Goal: Information Seeking & Learning: Learn about a topic

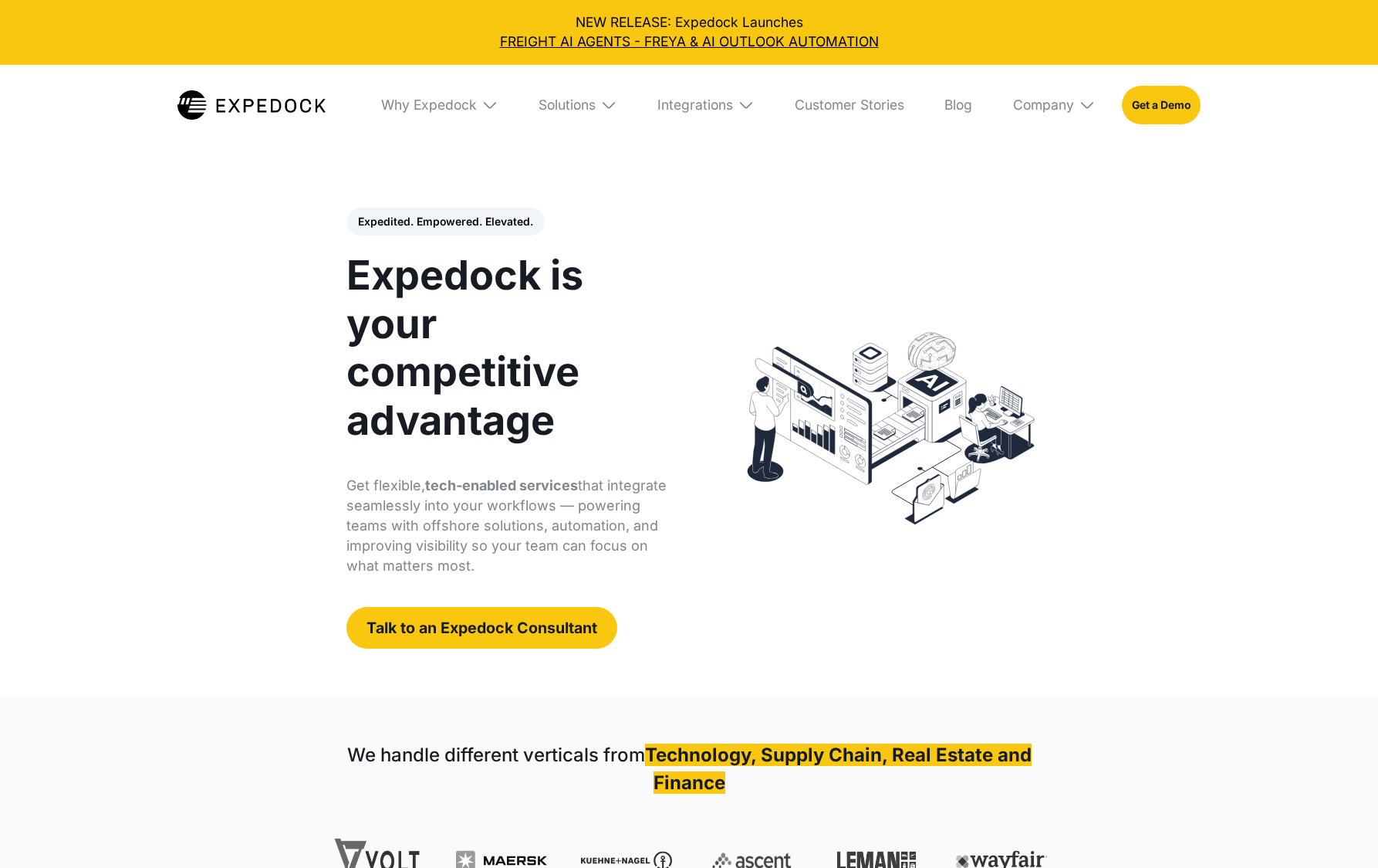
select select
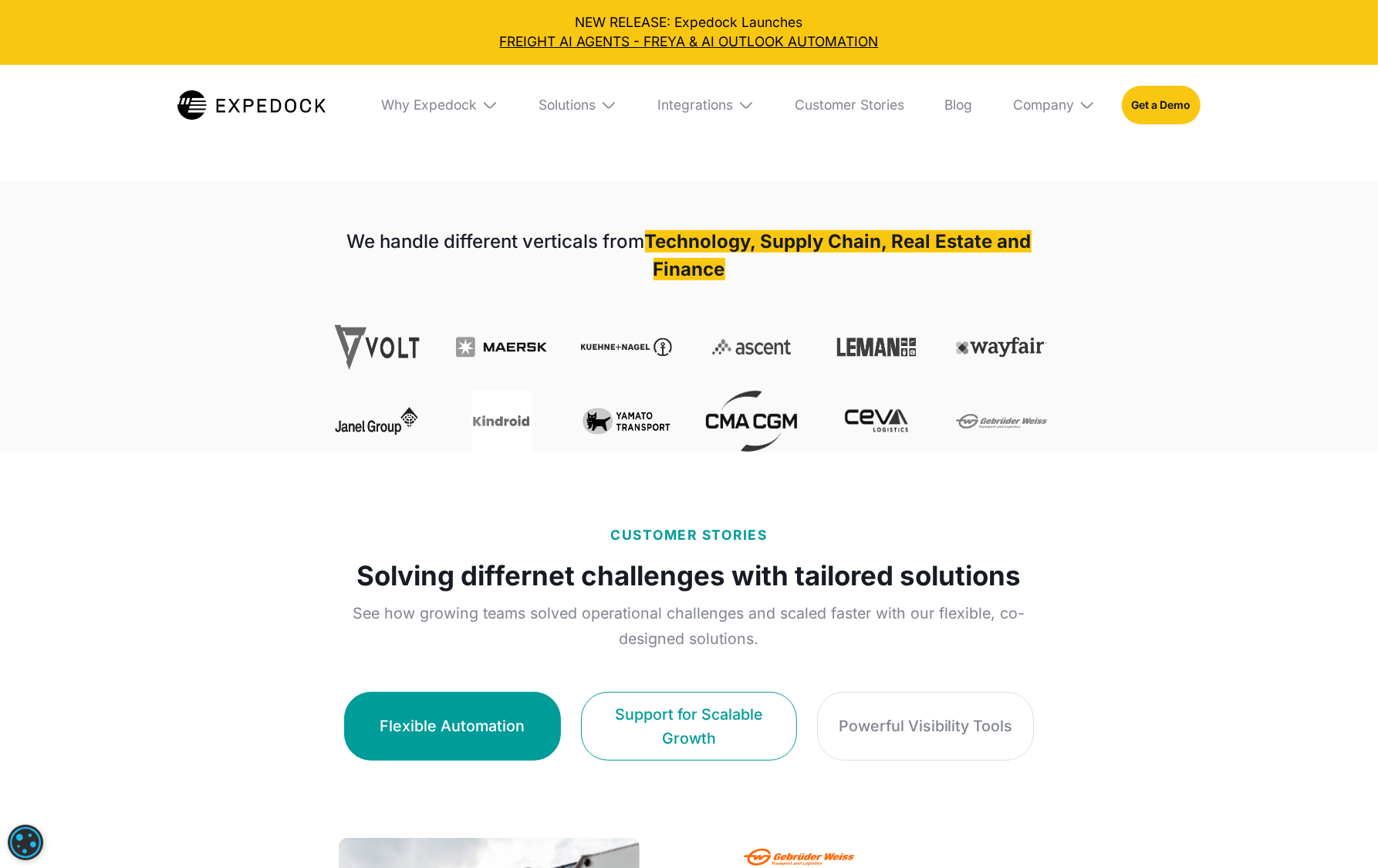
click at [689, 711] on div "Support for Scalable Growth" at bounding box center [689, 725] width 175 height 47
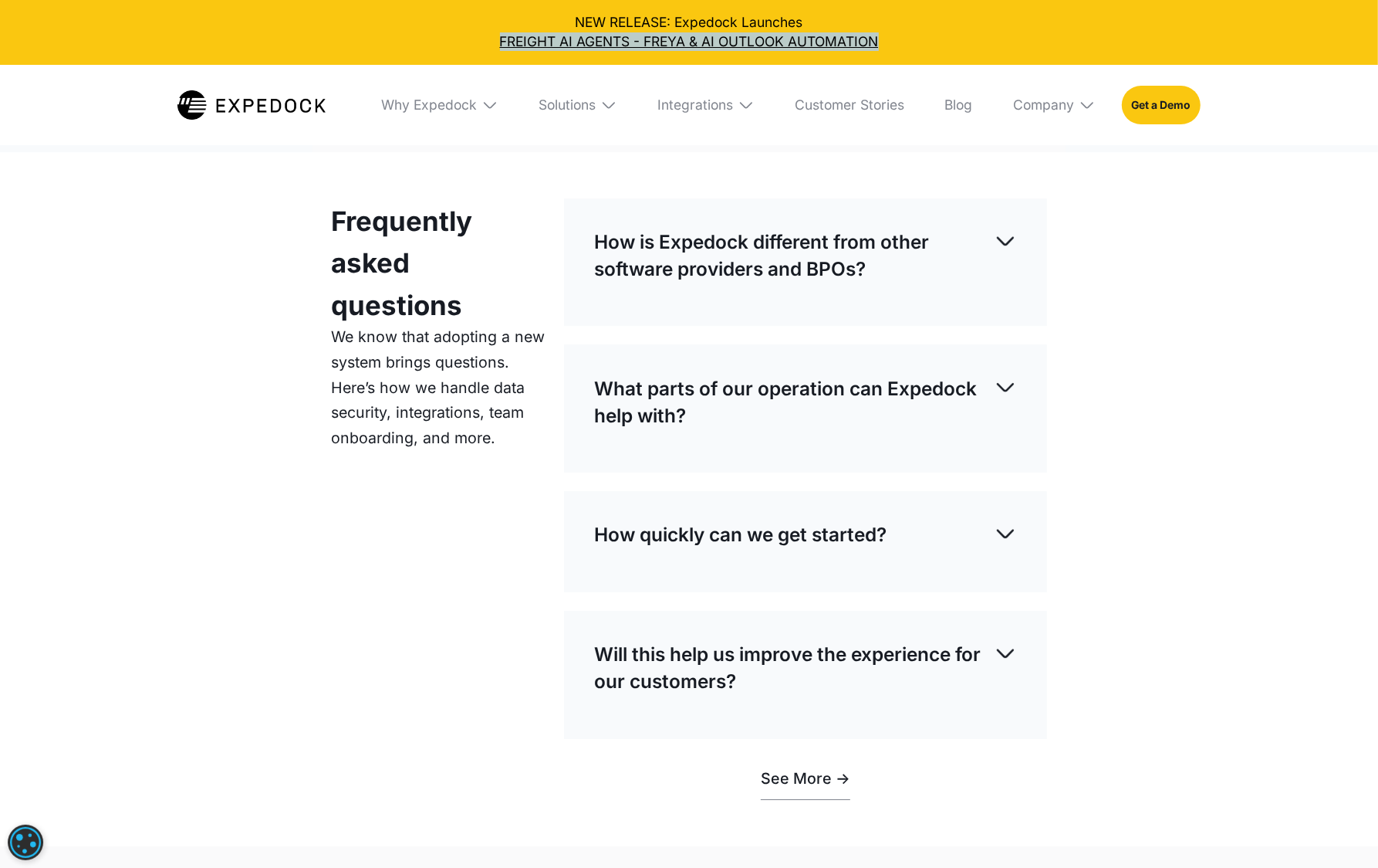
scroll to position [4478, 0]
click at [733, 246] on p "How is Expedock different from other software providers and BPOs?" at bounding box center [794, 256] width 399 height 54
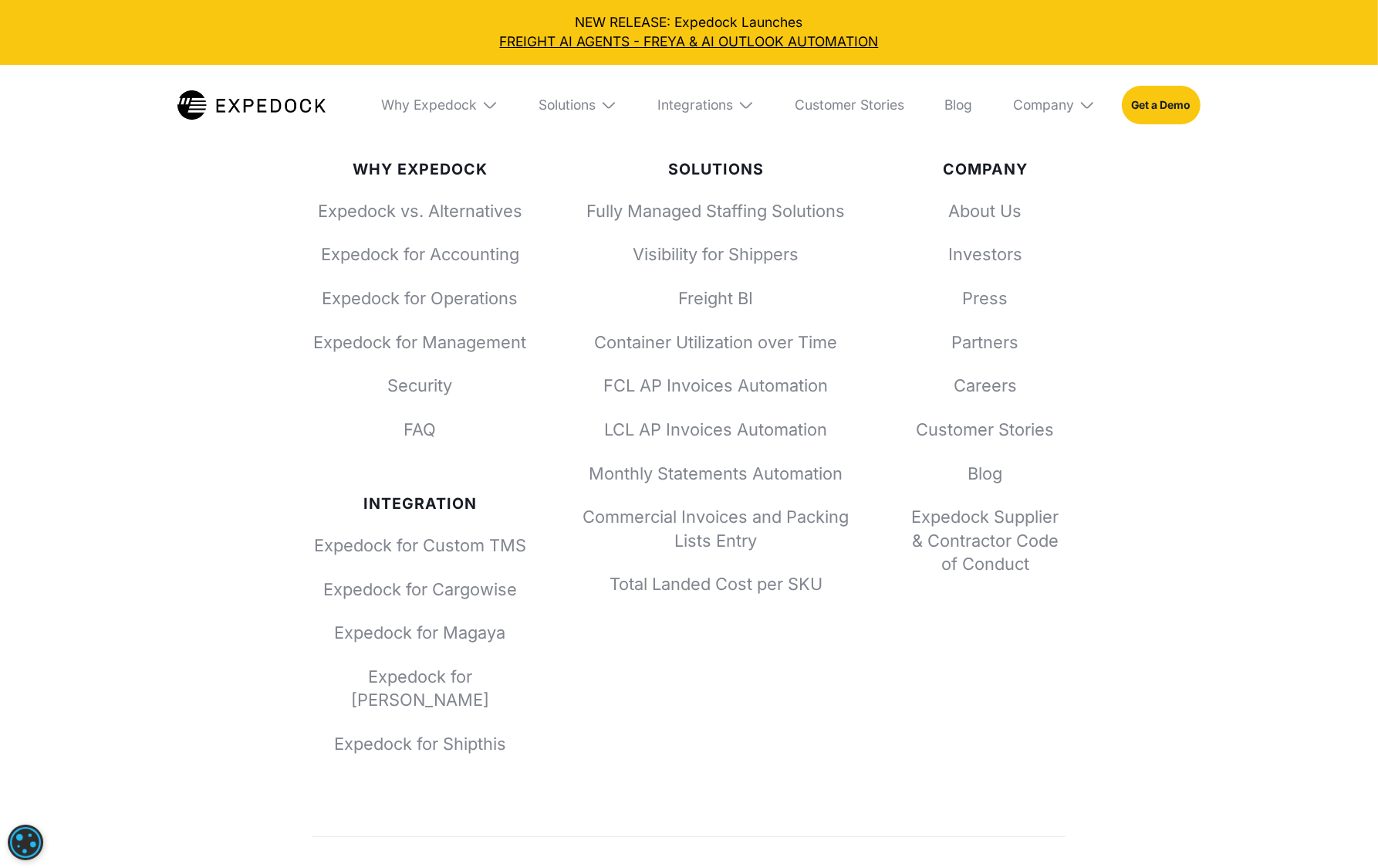
scroll to position [6029, 0]
click at [700, 294] on link "Freight BI" at bounding box center [716, 297] width 269 height 24
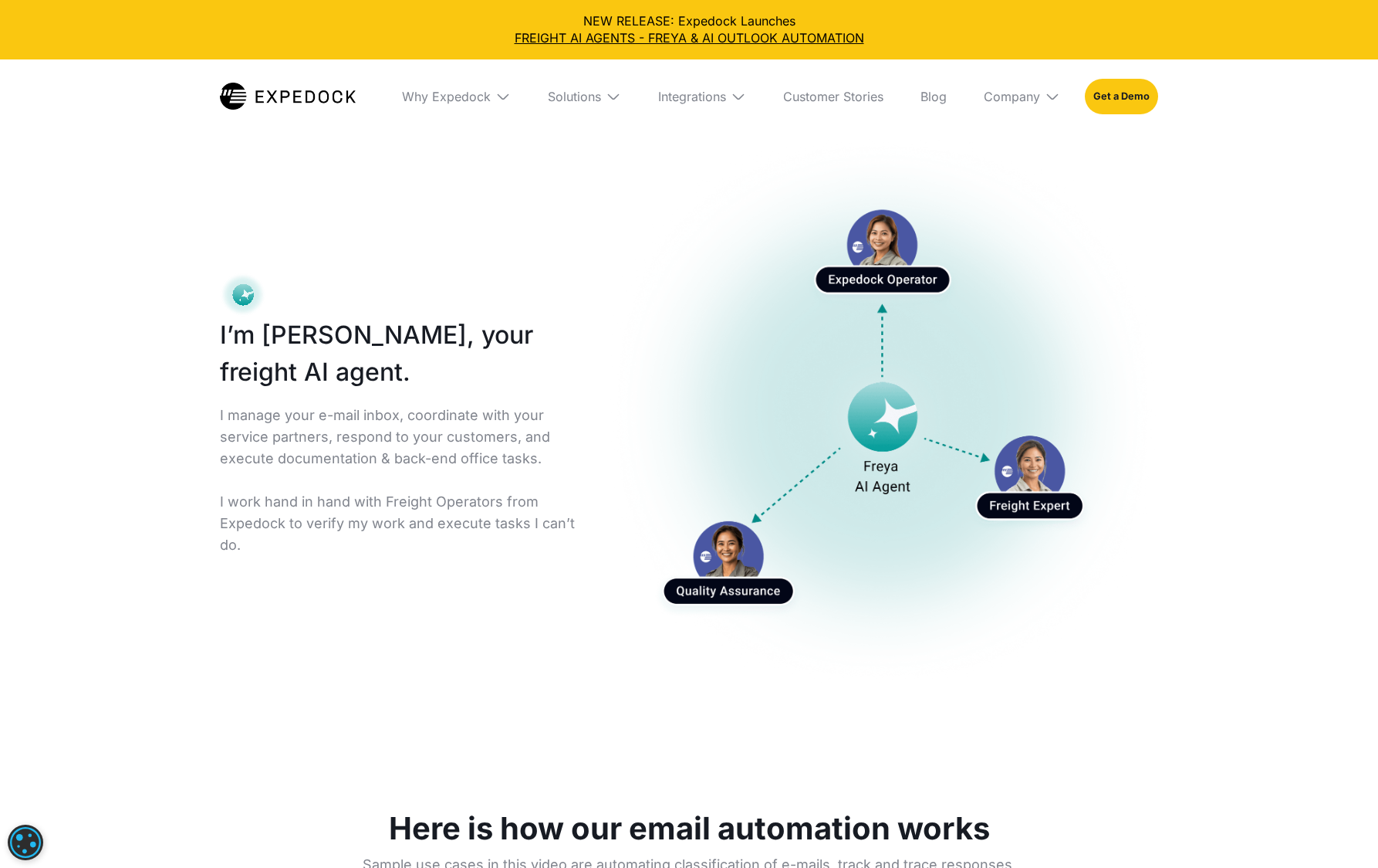
select select
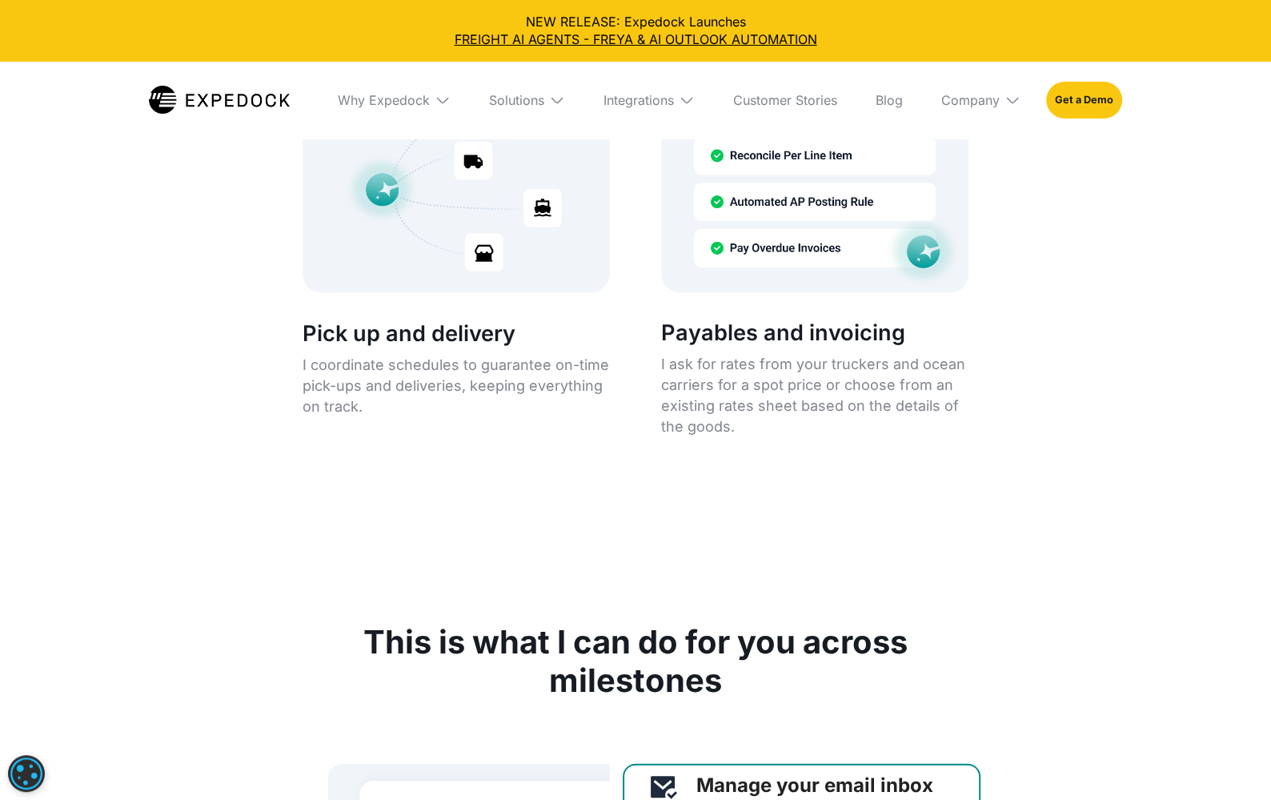
scroll to position [3518, 0]
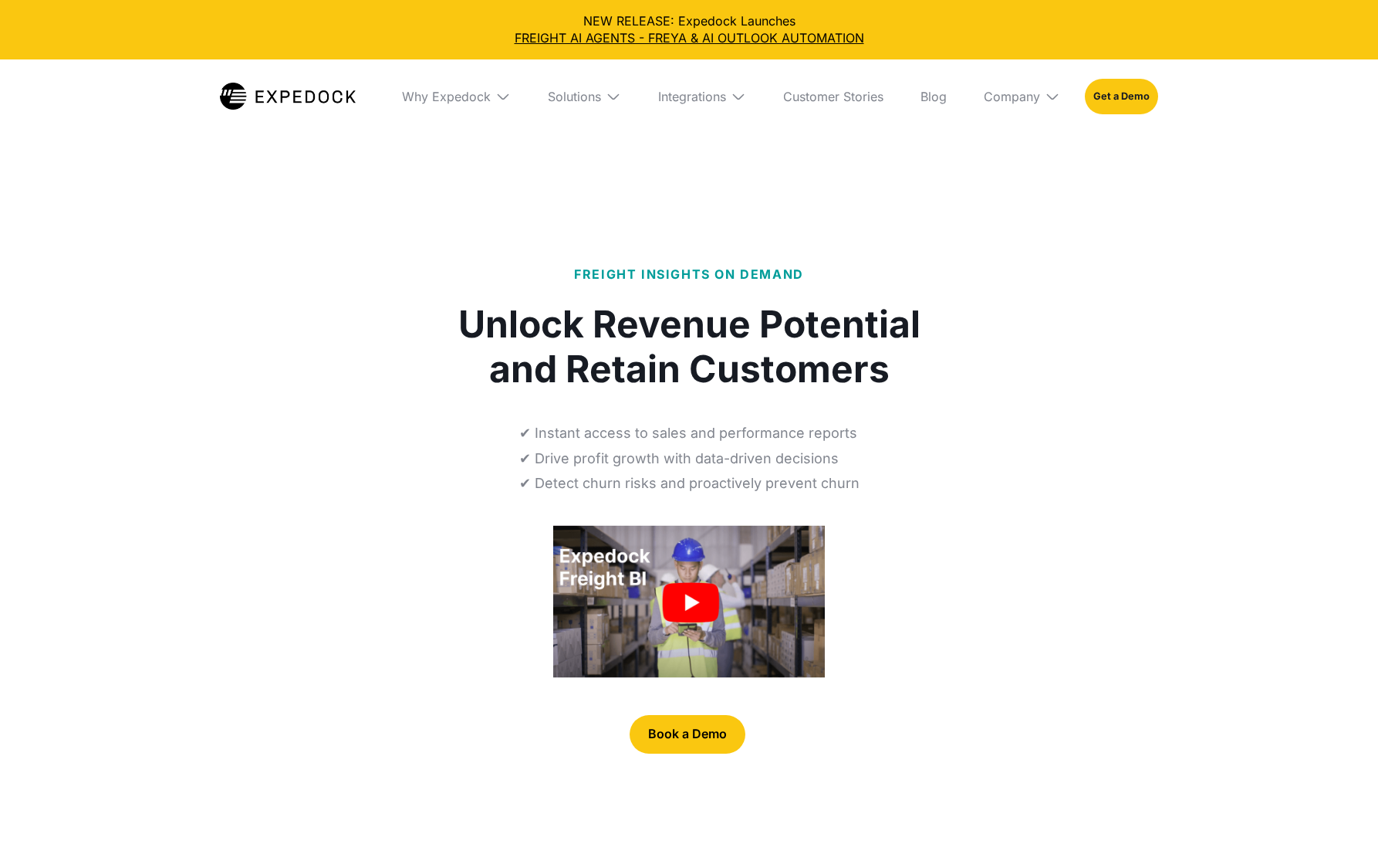
select select
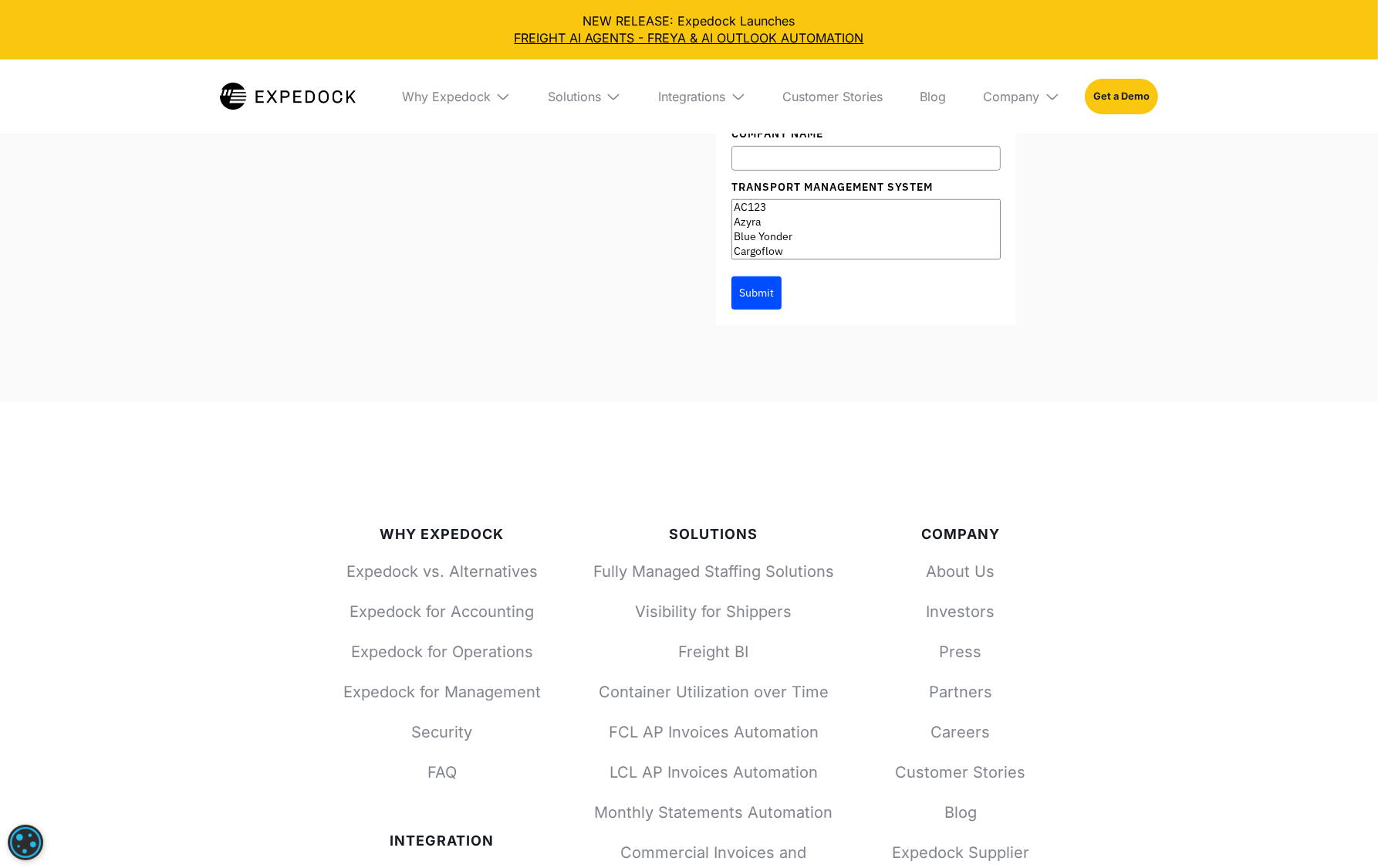
scroll to position [6253, 0]
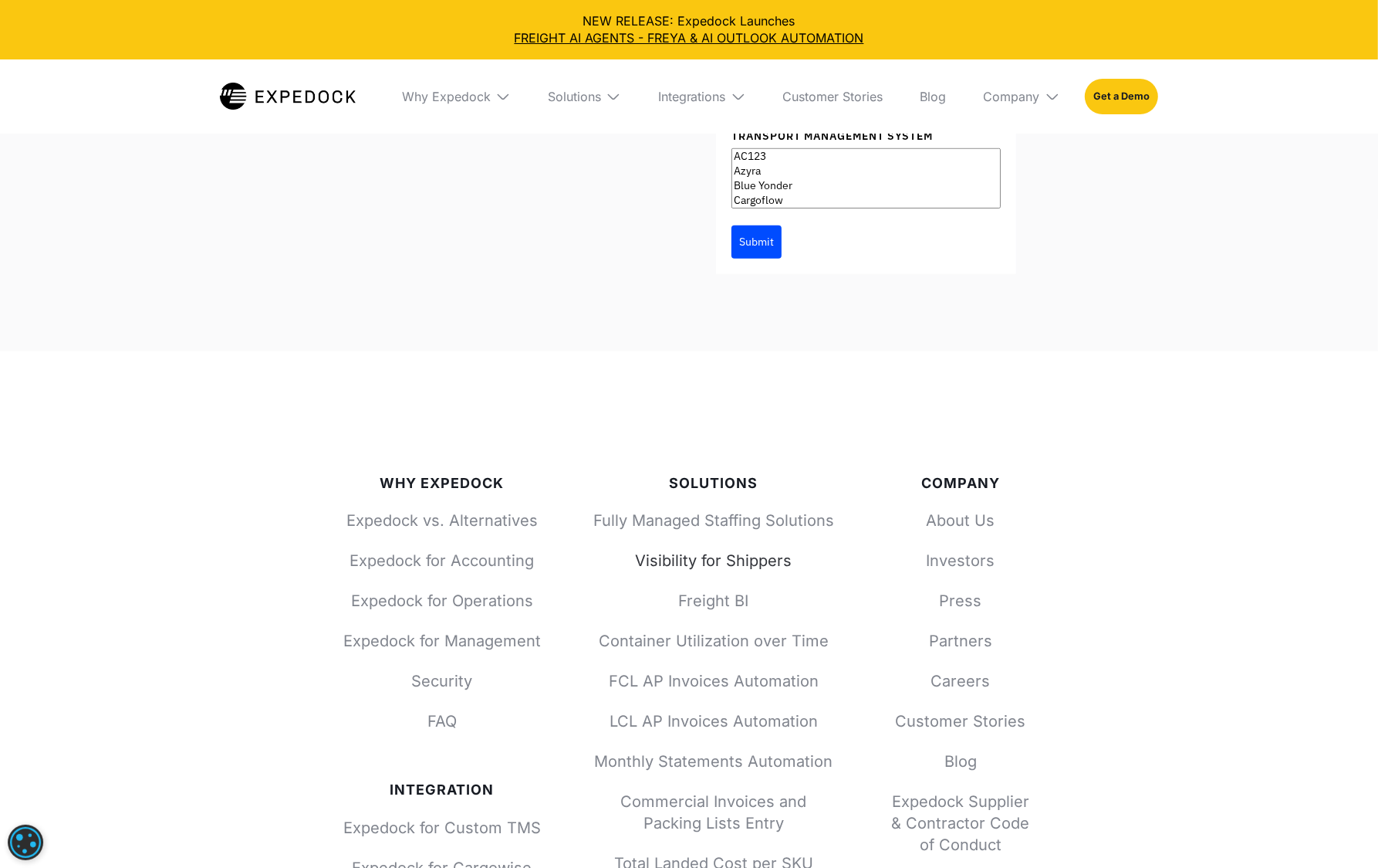
click at [720, 551] on link "Visibility for Shippers" at bounding box center [714, 560] width 247 height 21
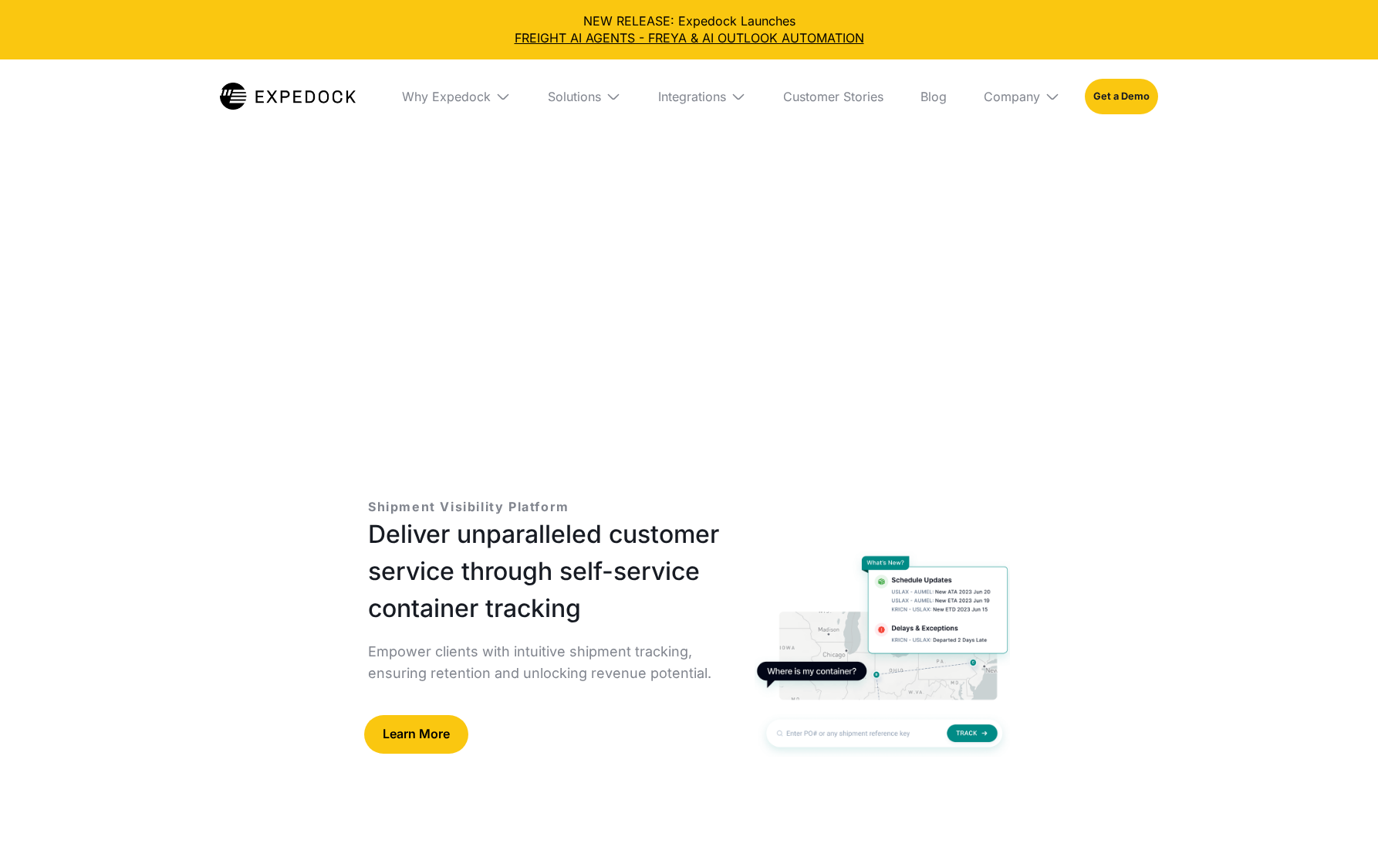
select select
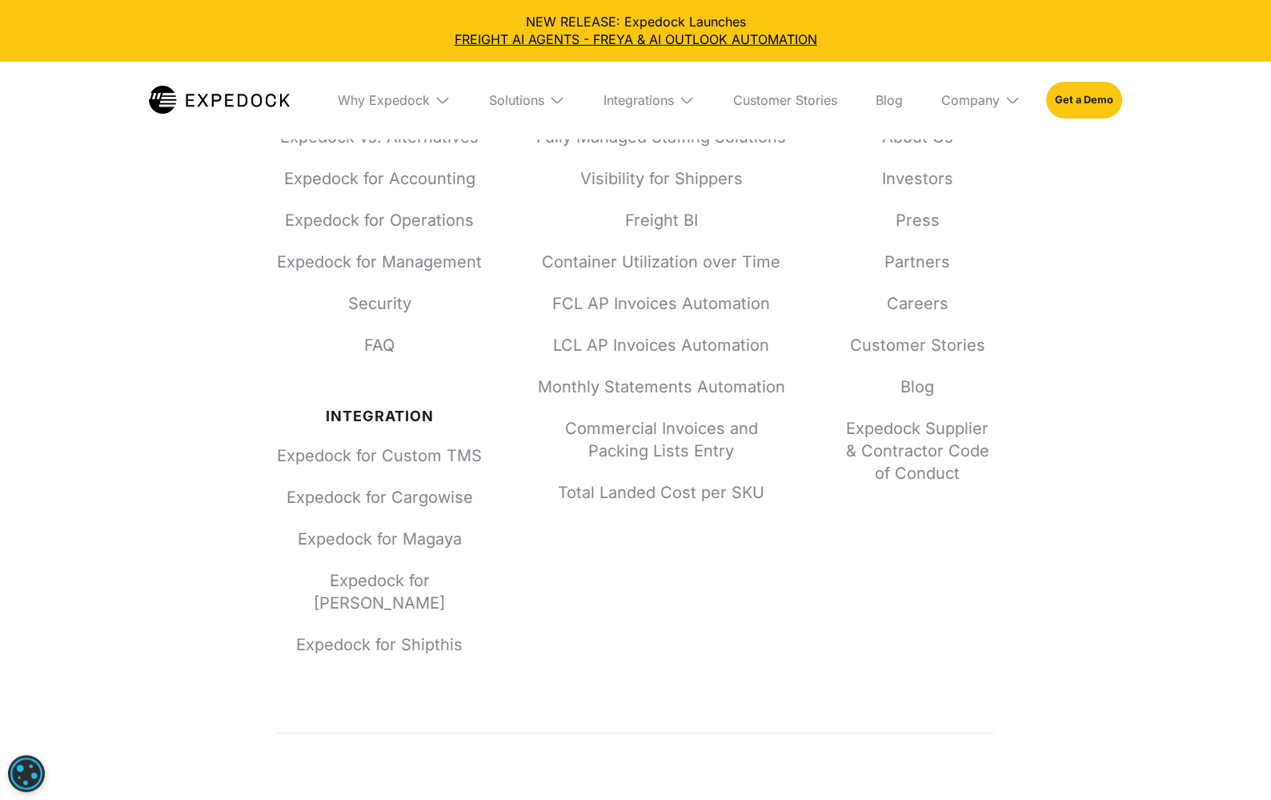
scroll to position [5914, 0]
click at [644, 383] on link "Monthly Statements Automation" at bounding box center [661, 387] width 256 height 22
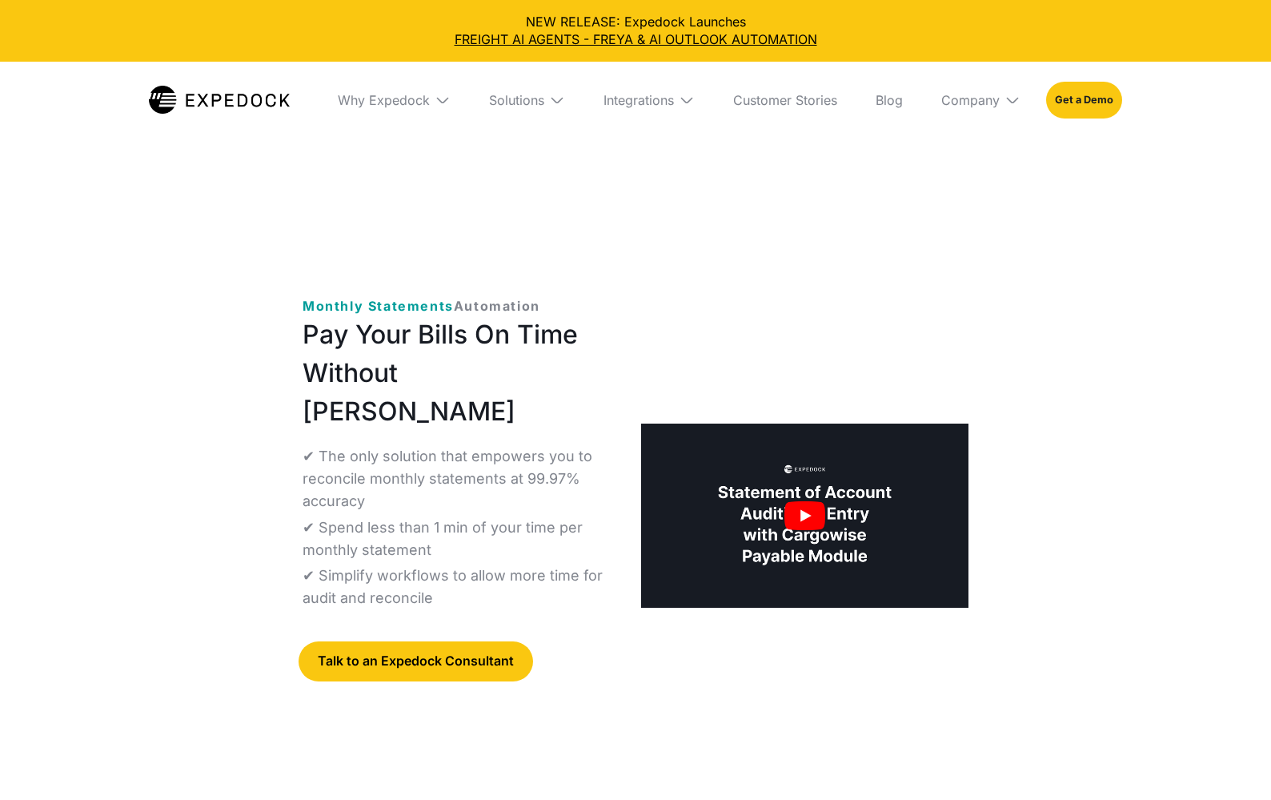
select select
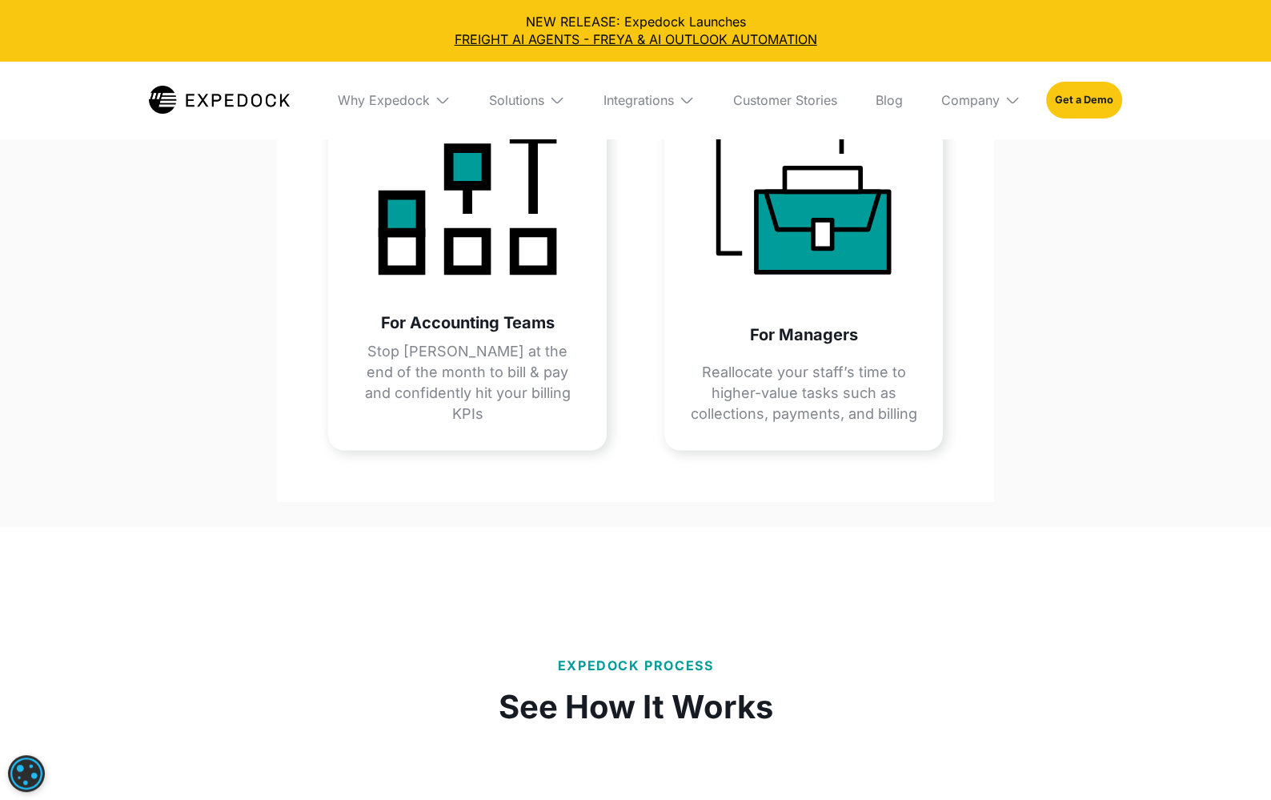
scroll to position [2533, 0]
